Goal: Use online tool/utility: Utilize a website feature to perform a specific function

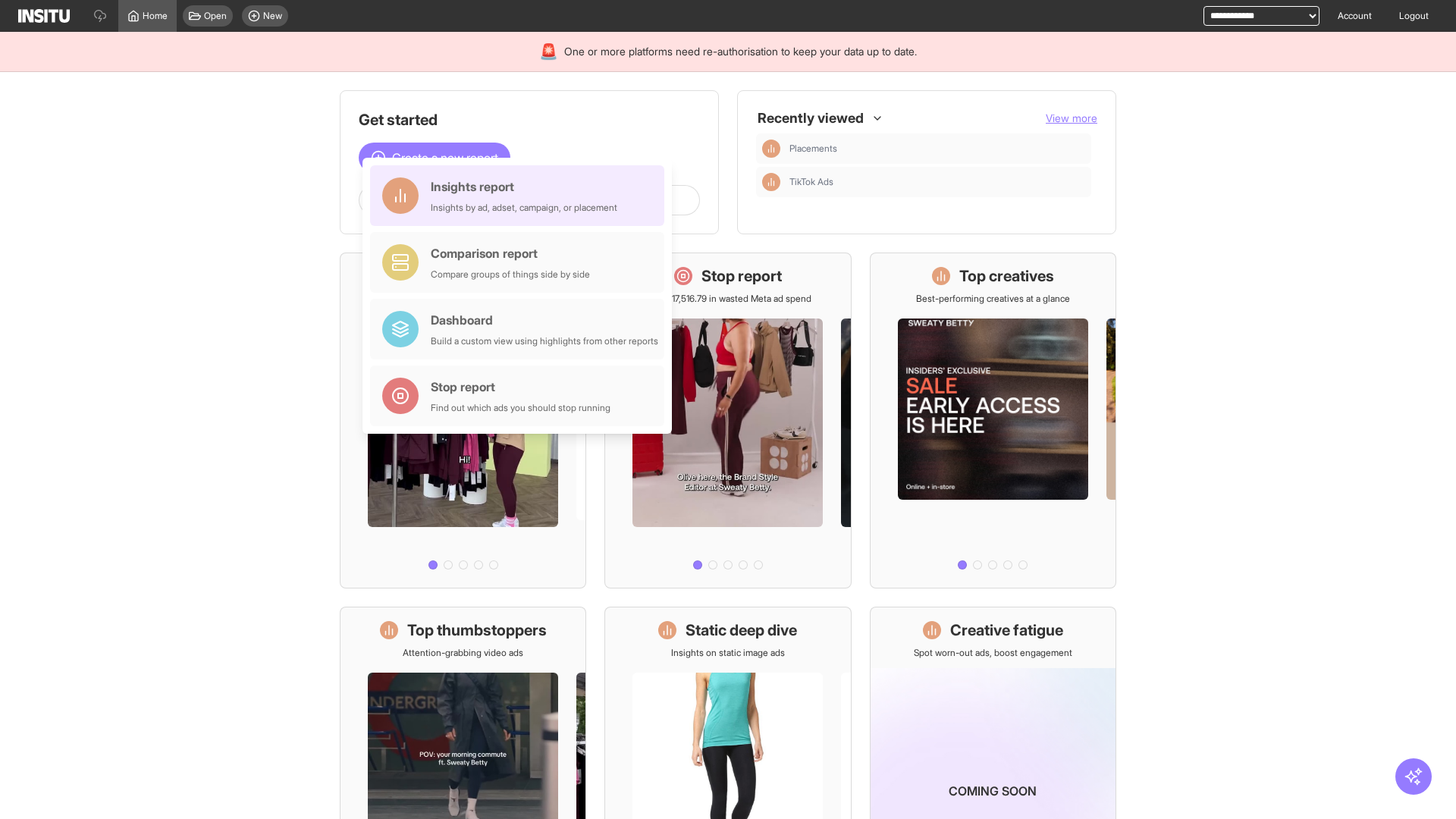
click at [521, 196] on div "Insights report Insights by ad, adset, campaign, or placement" at bounding box center [524, 196] width 186 height 37
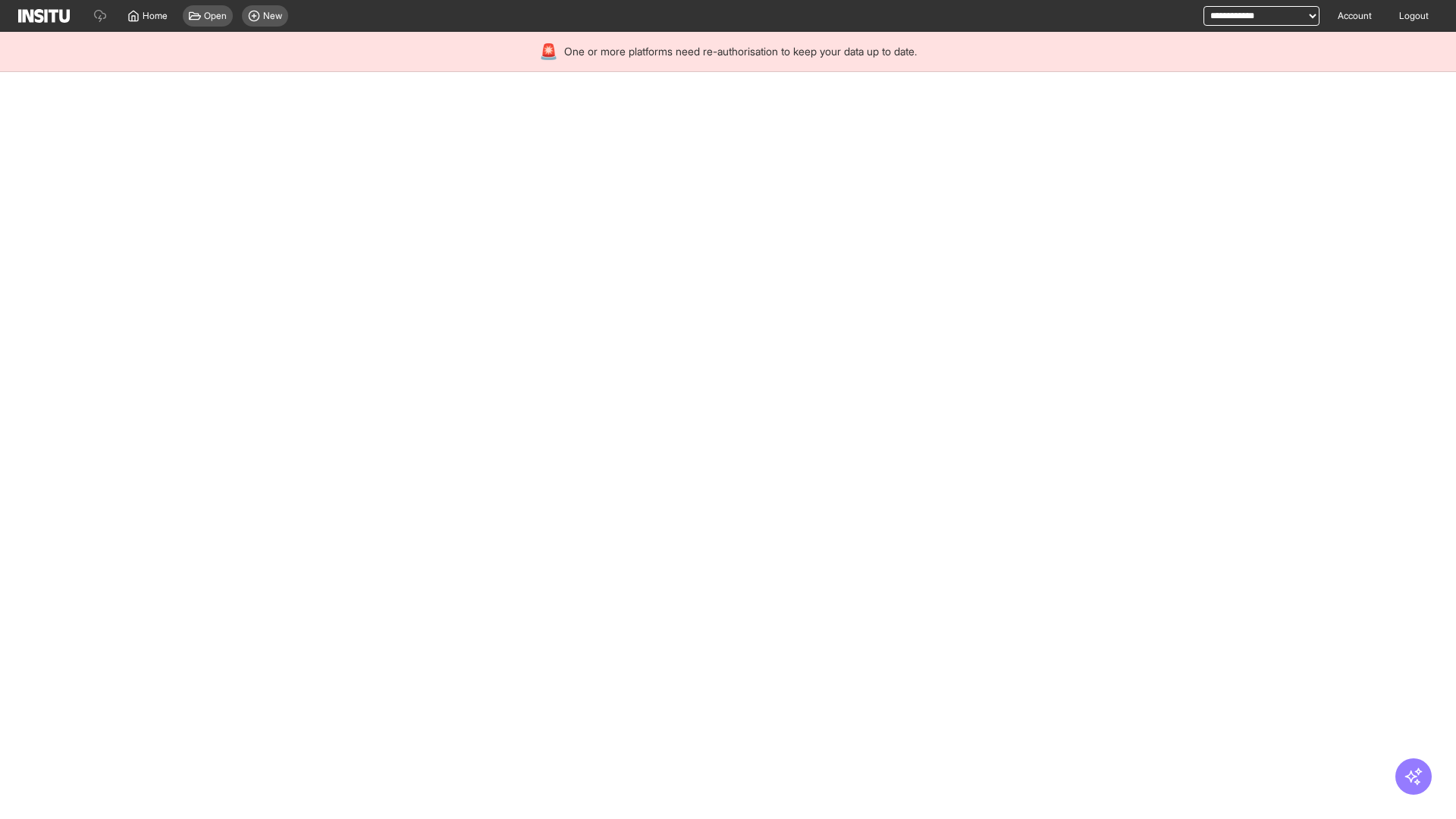
select select "**"
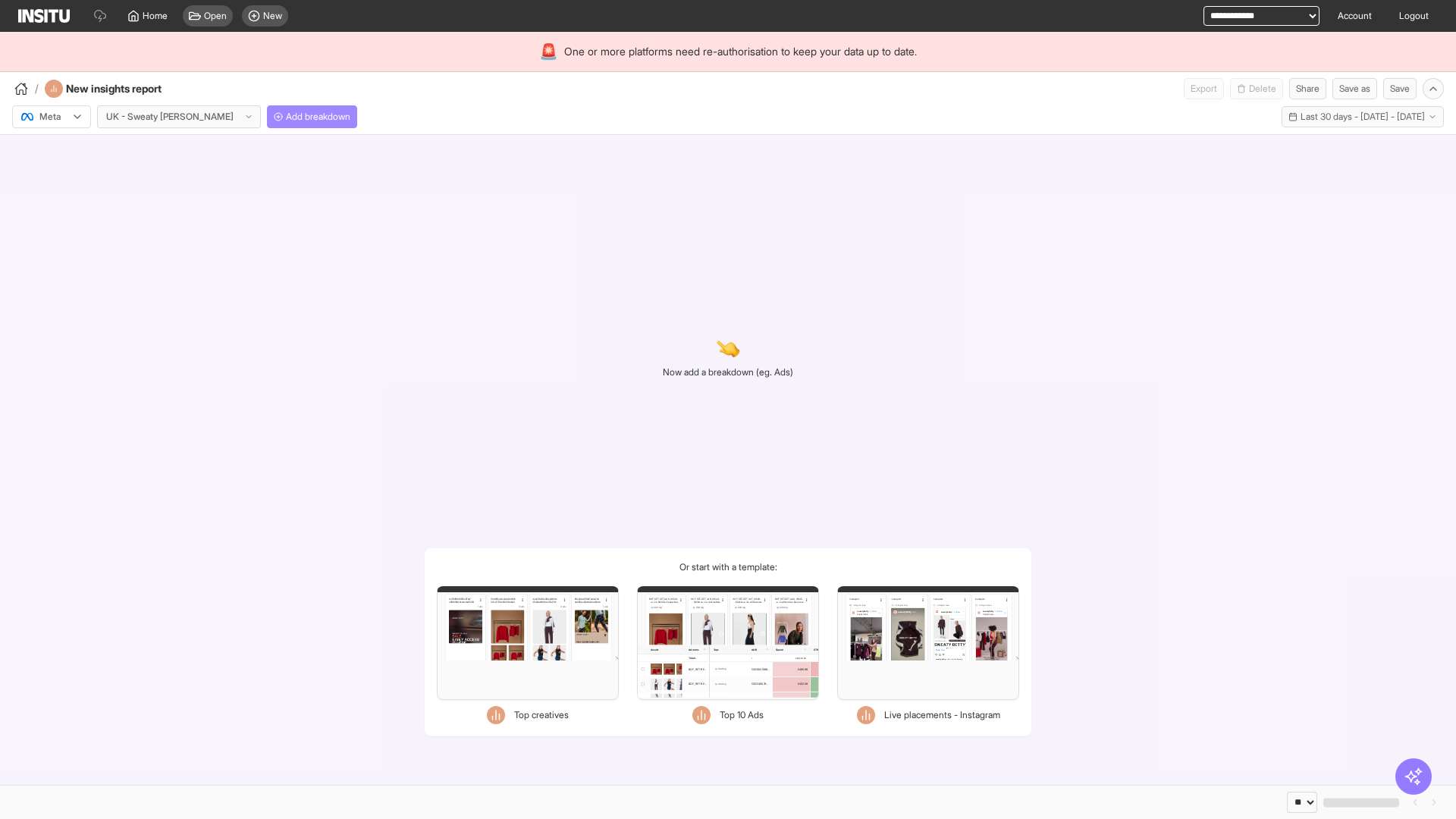
click at [286, 116] on span "Add breakdown" at bounding box center [318, 116] width 64 height 13
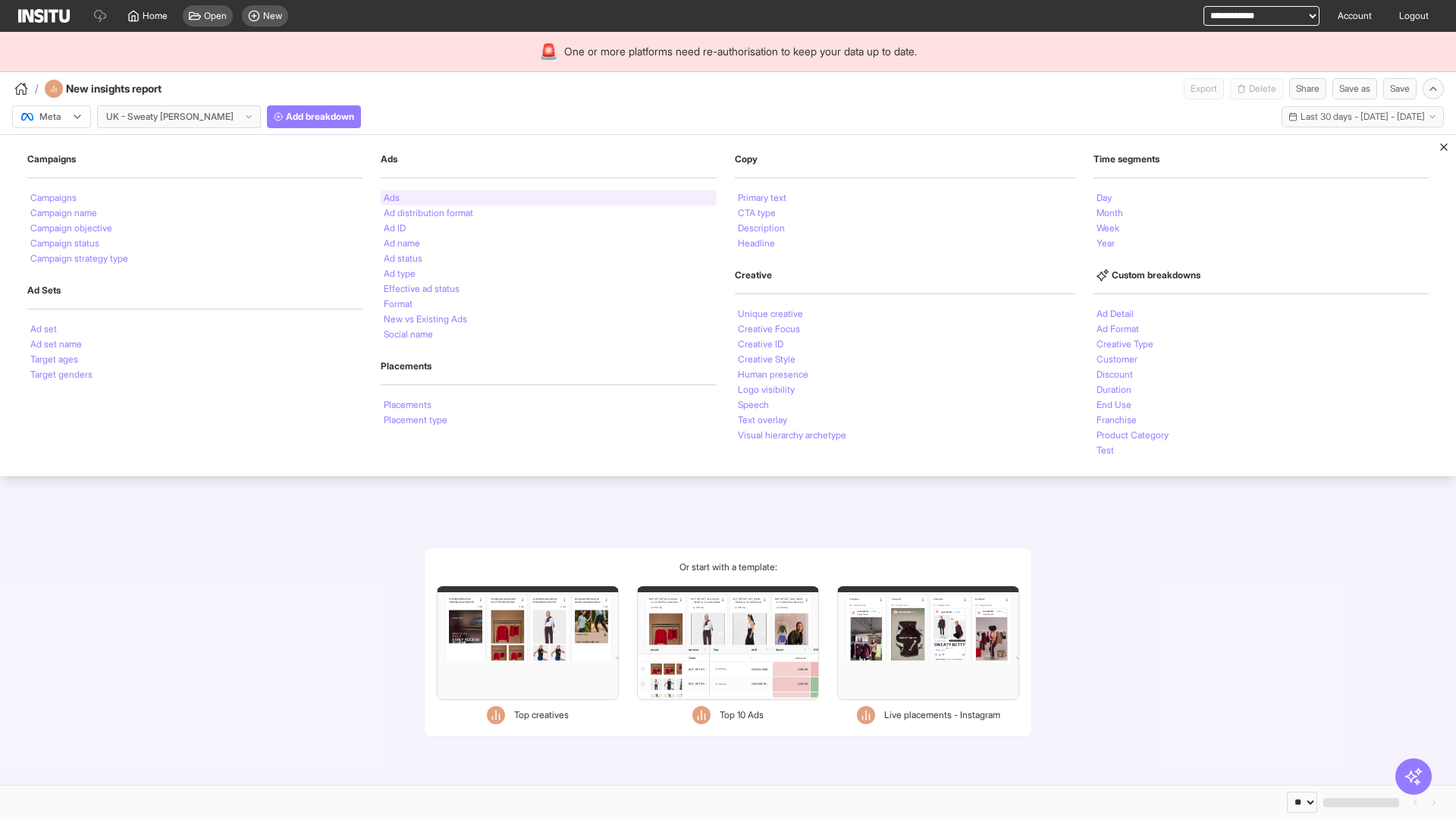
click at [390, 198] on li "Ads" at bounding box center [392, 197] width 16 height 9
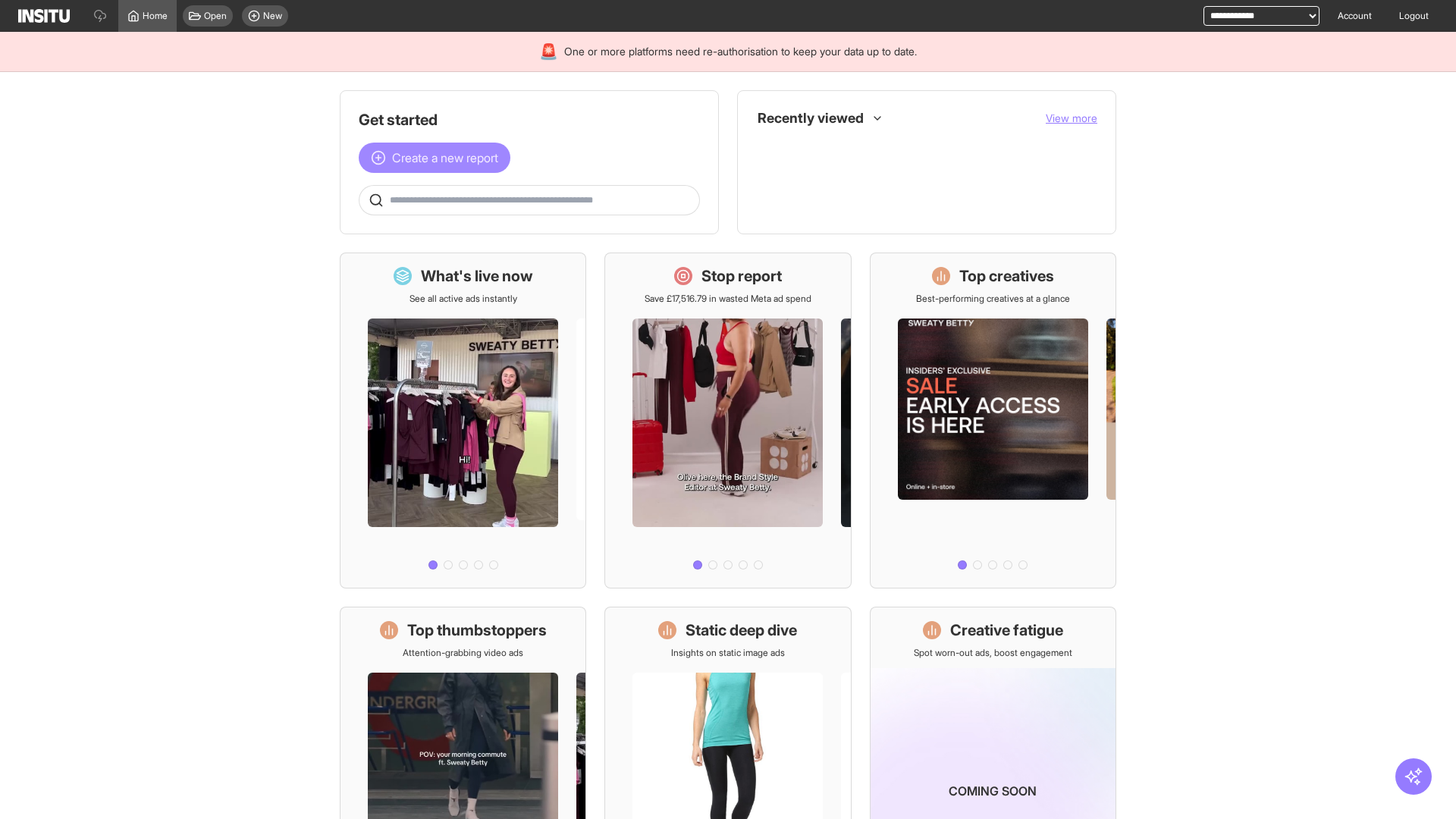
click at [438, 158] on span "Create a new report" at bounding box center [444, 157] width 106 height 18
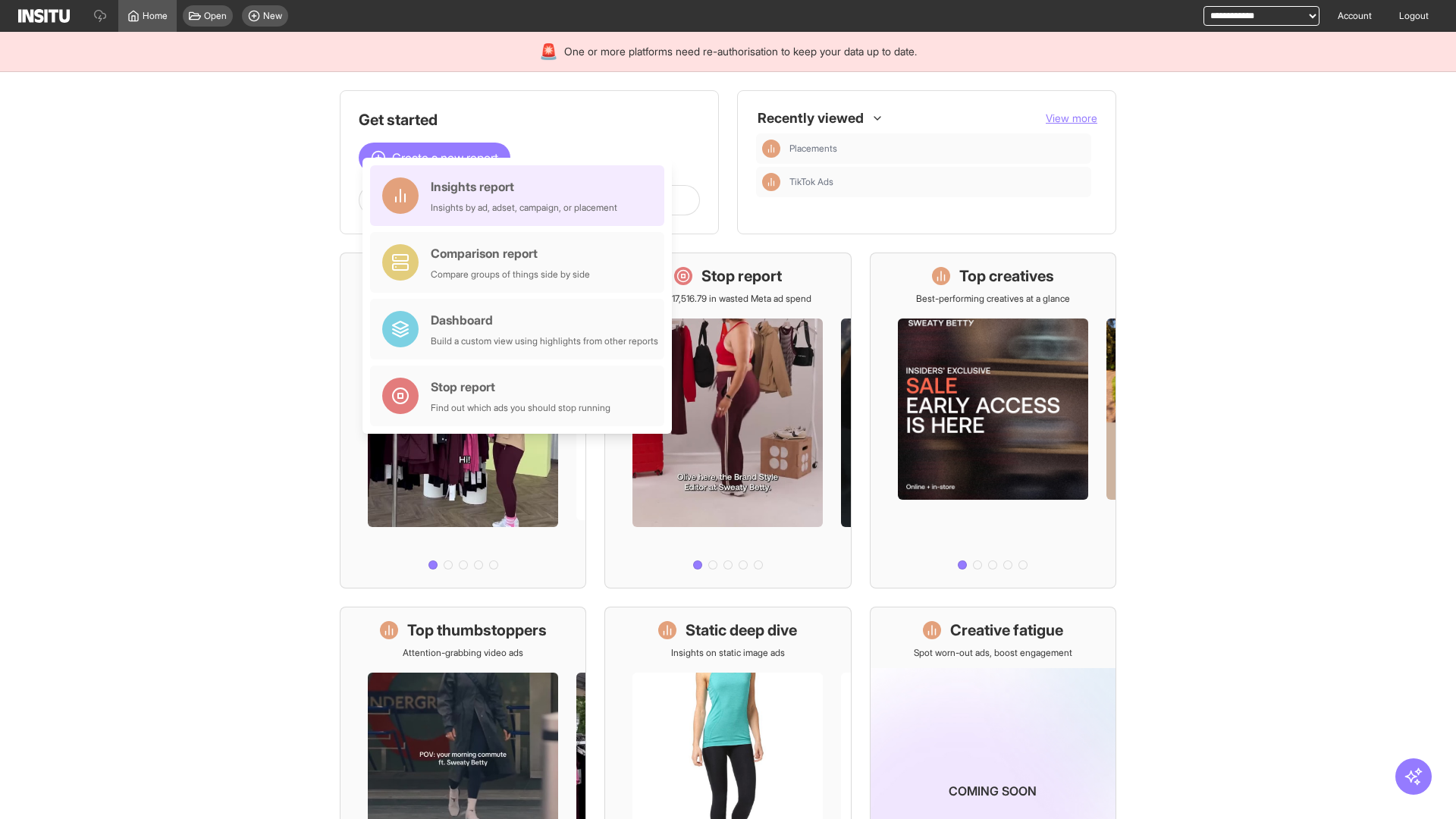
click at [521, 196] on div "Insights report Insights by ad, adset, campaign, or placement" at bounding box center [524, 196] width 186 height 37
